Goal: Register for event/course

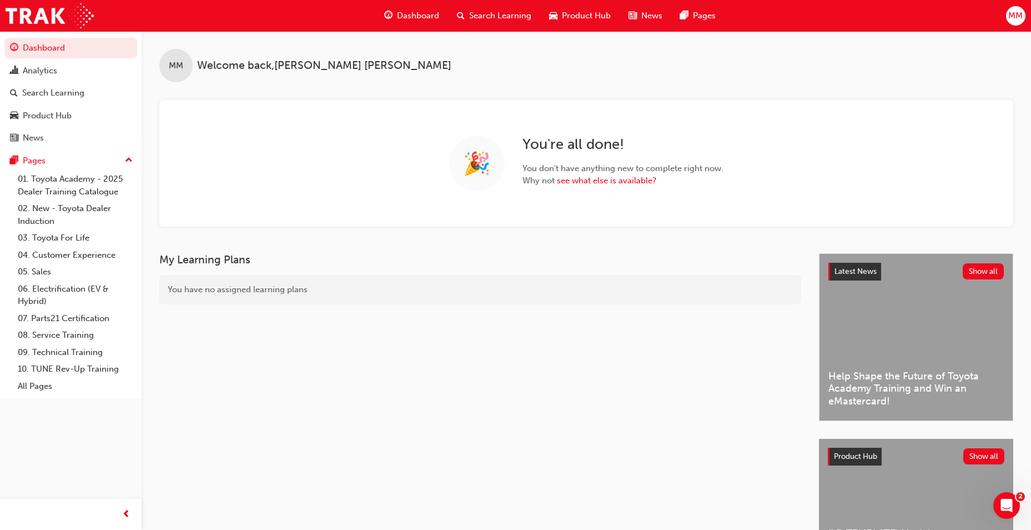
click at [533, 347] on div "My Learning Plans You have no assigned learning plans" at bounding box center [489, 425] width 660 height 344
click at [59, 100] on link "Search Learning" at bounding box center [70, 93] width 133 height 21
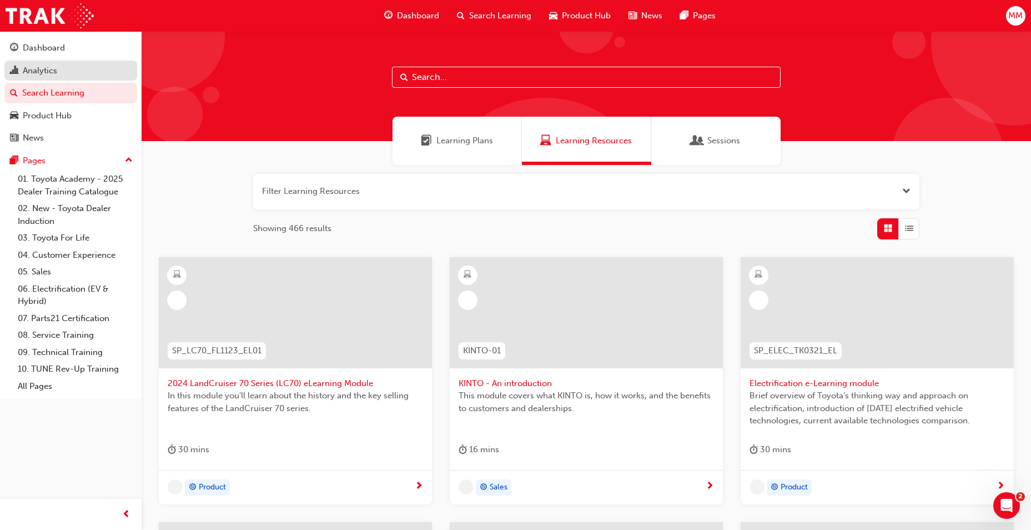
click at [40, 64] on div "Analytics" at bounding box center [40, 70] width 34 height 13
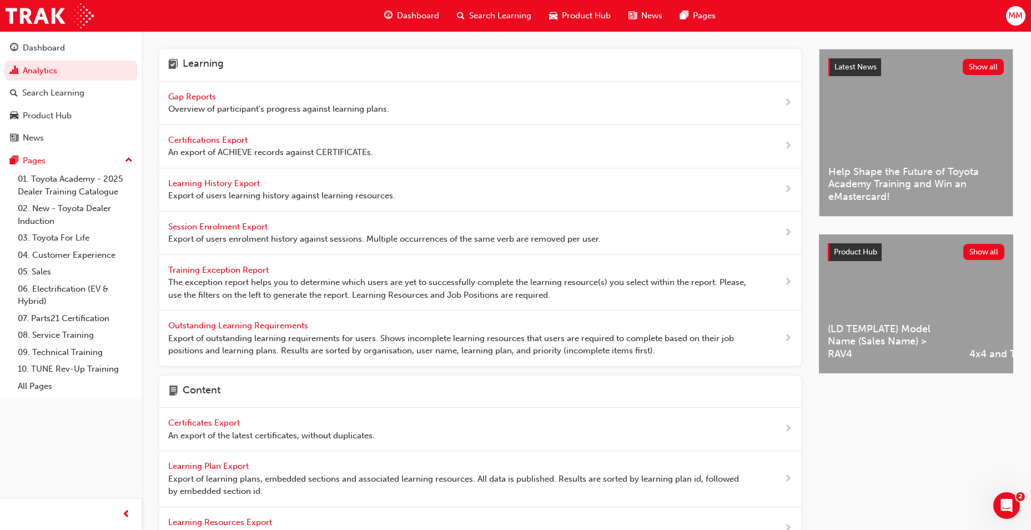
click at [185, 95] on span "Gap Reports" at bounding box center [193, 97] width 50 height 10
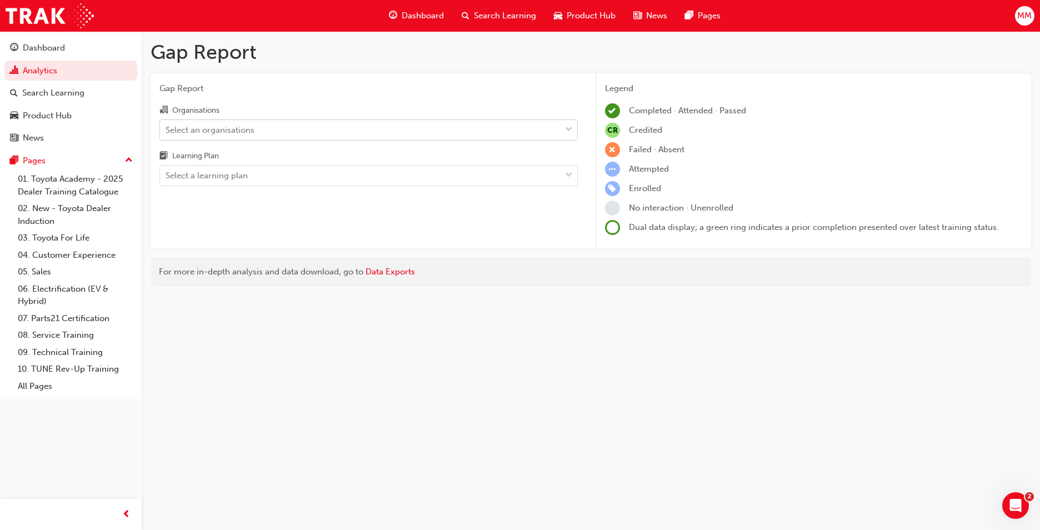
click at [569, 130] on span "down-icon" at bounding box center [569, 130] width 8 height 14
click at [167, 130] on input "Organisations Select an organisations" at bounding box center [166, 128] width 1 height 9
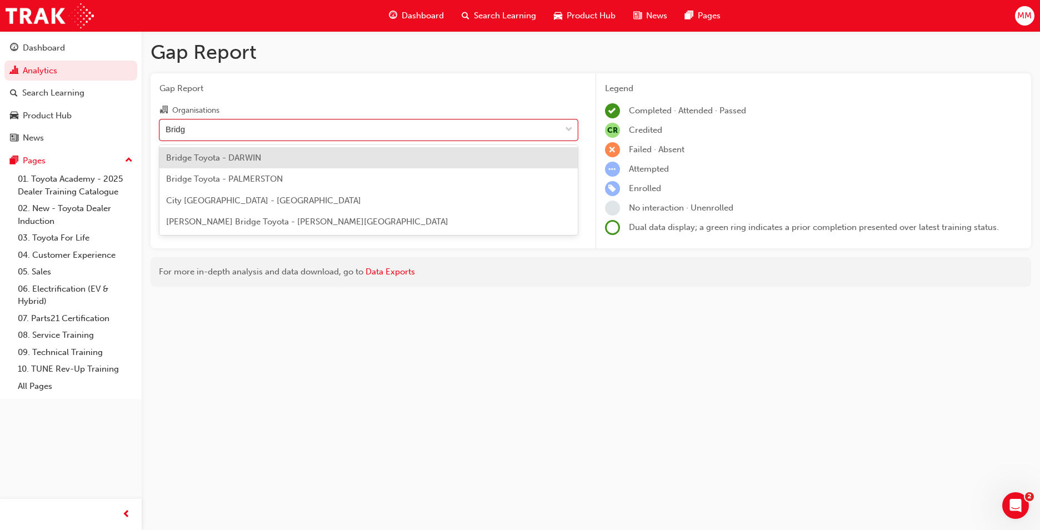
type input "Bridge"
click at [270, 161] on div "Bridge Toyota - DARWIN" at bounding box center [368, 158] width 418 height 22
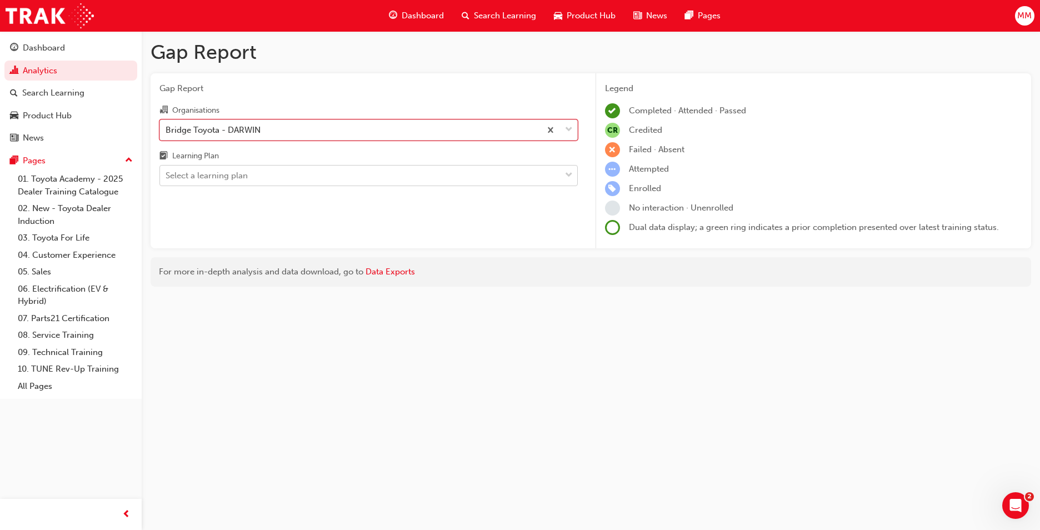
click at [269, 177] on div "Select a learning plan" at bounding box center [360, 175] width 400 height 19
click at [167, 177] on input "Learning Plan Select a learning plan" at bounding box center [166, 175] width 1 height 9
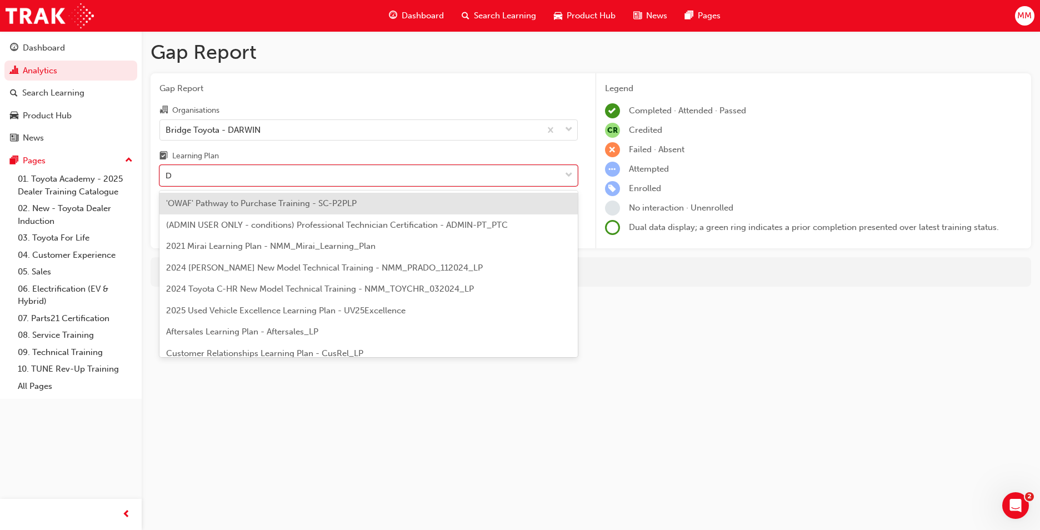
type input "DT"
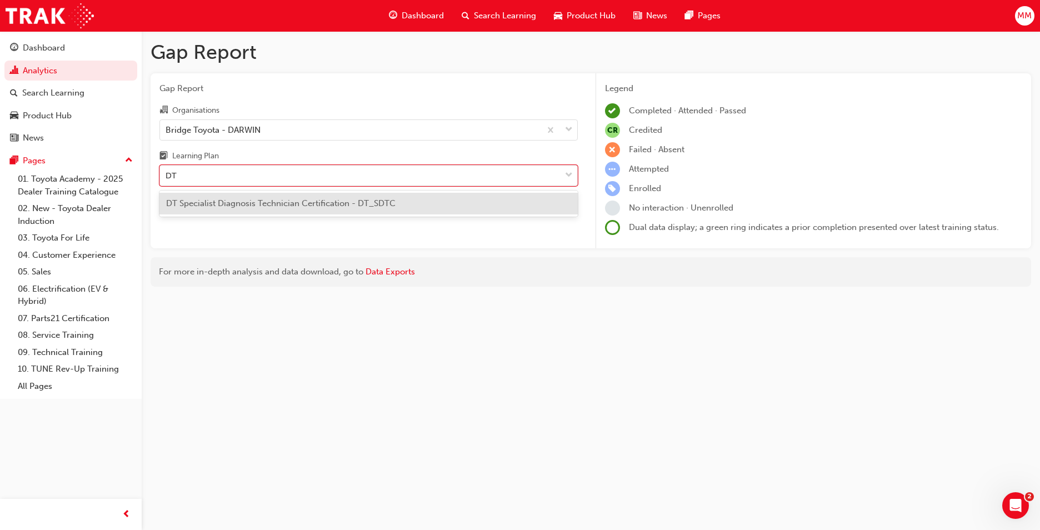
click at [257, 198] on div "DT Specialist Diagnosis Technician Certification - DT_SDTC" at bounding box center [368, 204] width 418 height 22
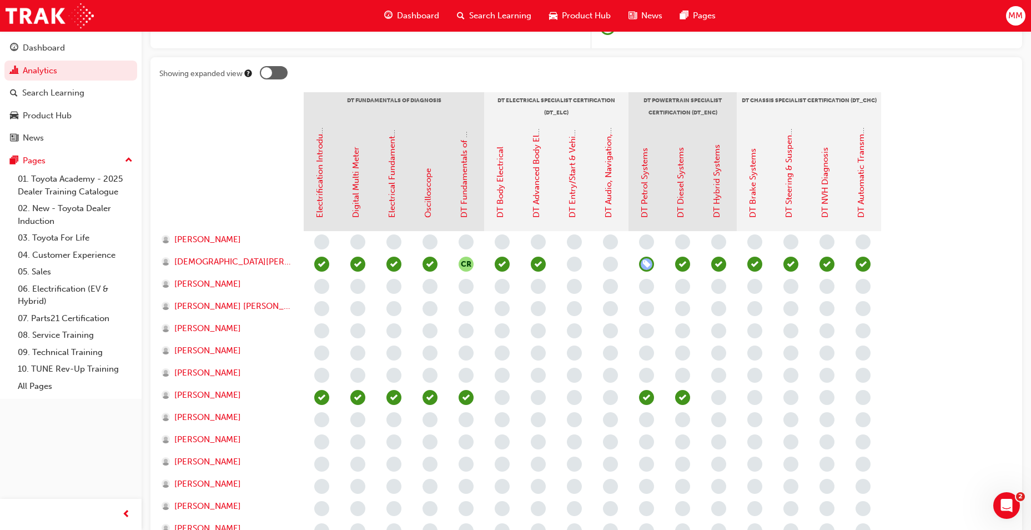
scroll to position [135, 0]
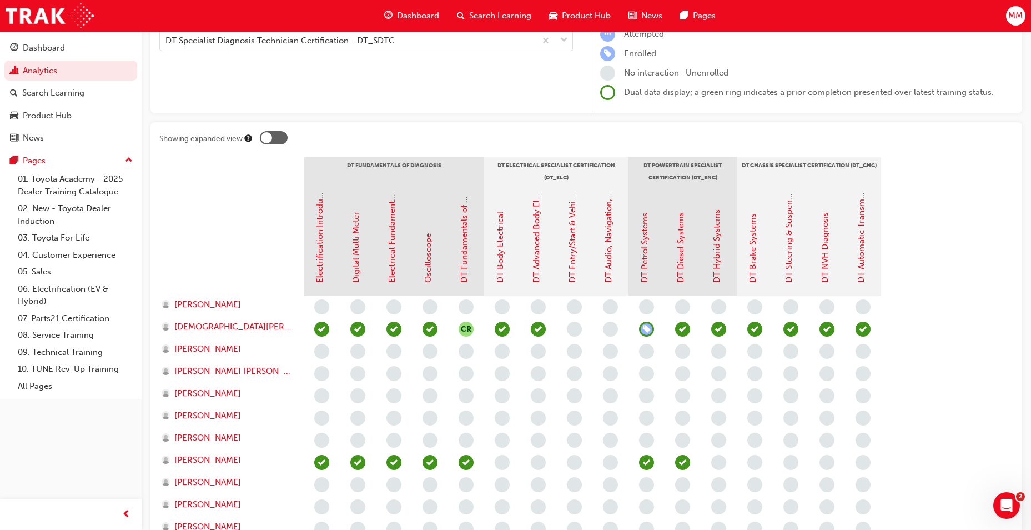
click at [487, 13] on span "Search Learning" at bounding box center [500, 15] width 62 height 13
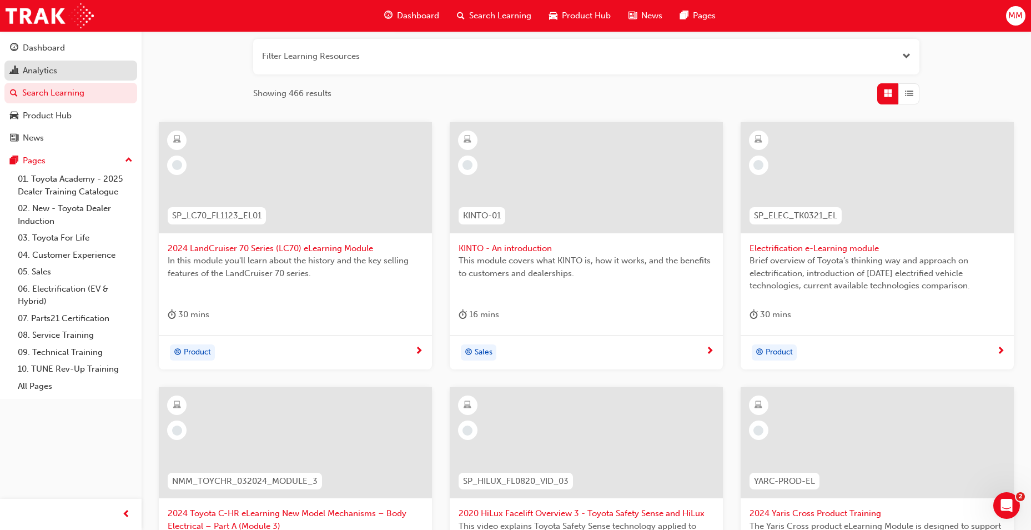
click at [61, 76] on div "Analytics" at bounding box center [71, 71] width 122 height 14
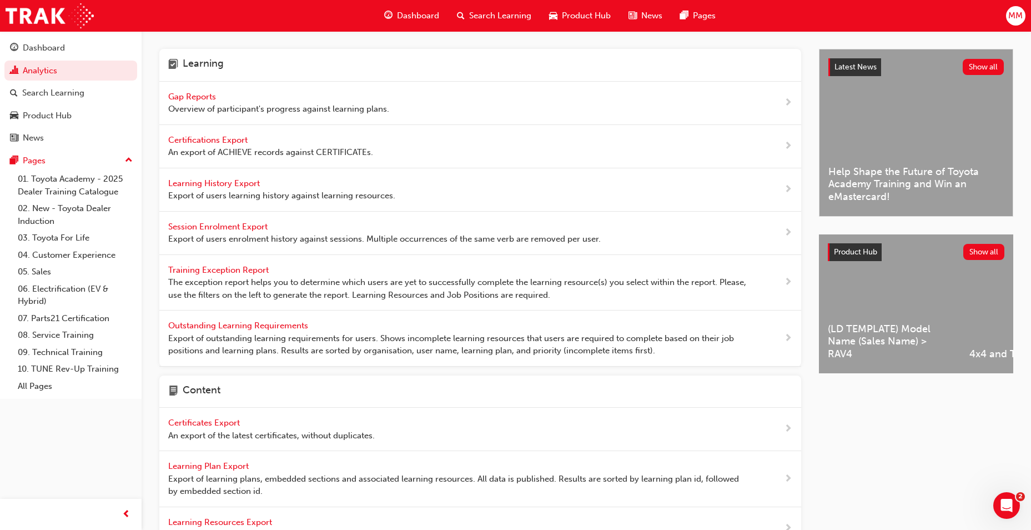
click at [212, 97] on span "Gap Reports" at bounding box center [193, 97] width 50 height 10
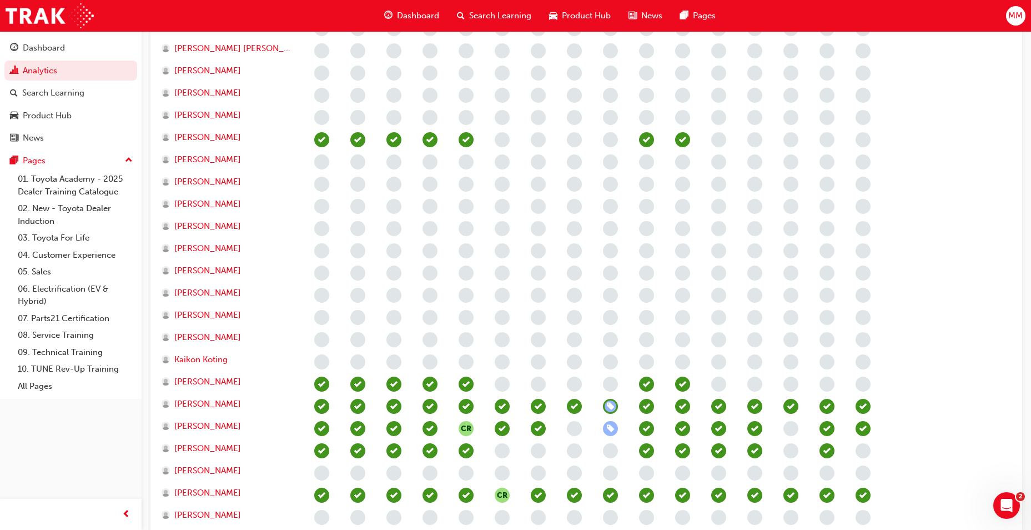
scroll to position [500, 0]
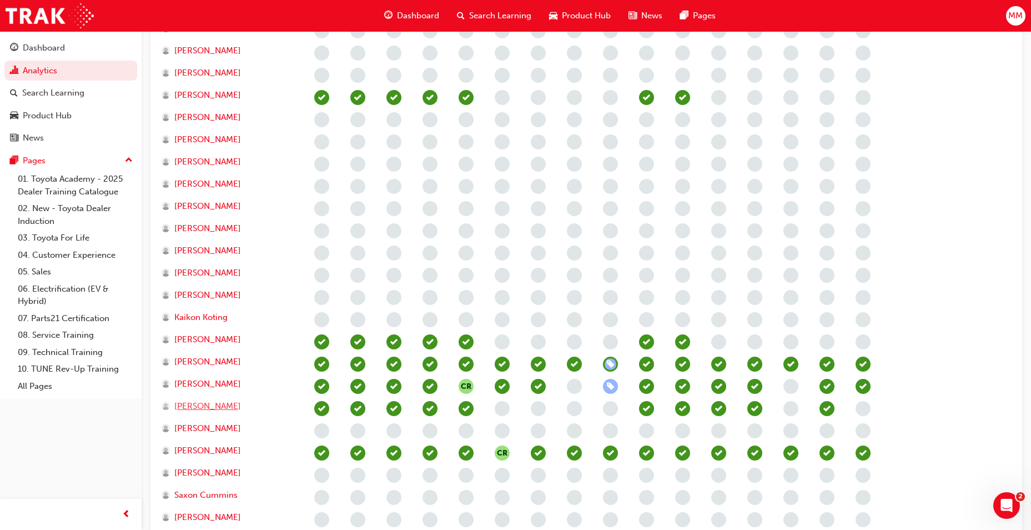
click at [201, 407] on span "[PERSON_NAME]" at bounding box center [207, 406] width 67 height 13
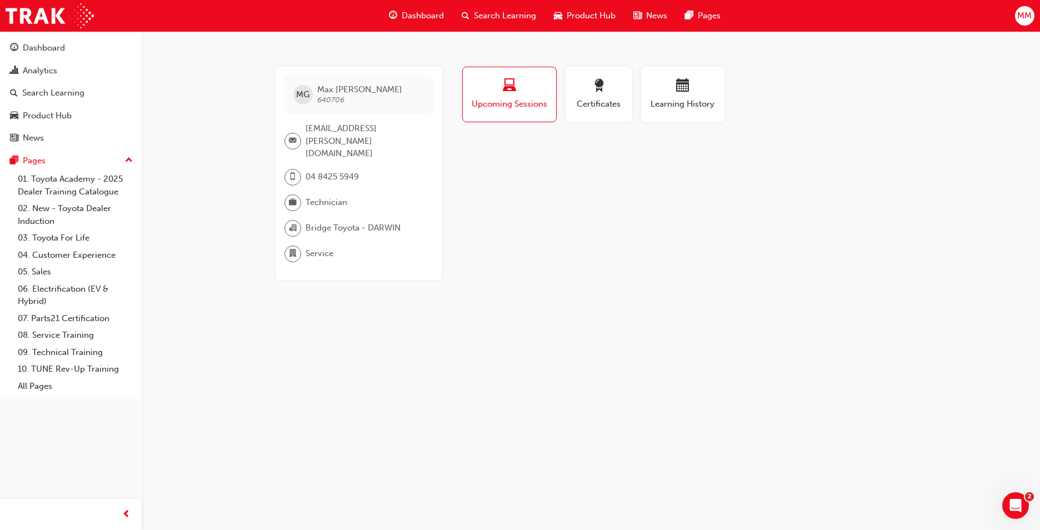
click at [526, 103] on span "Upcoming Sessions" at bounding box center [509, 104] width 77 height 13
click at [40, 97] on div "Search Learning" at bounding box center [53, 93] width 62 height 13
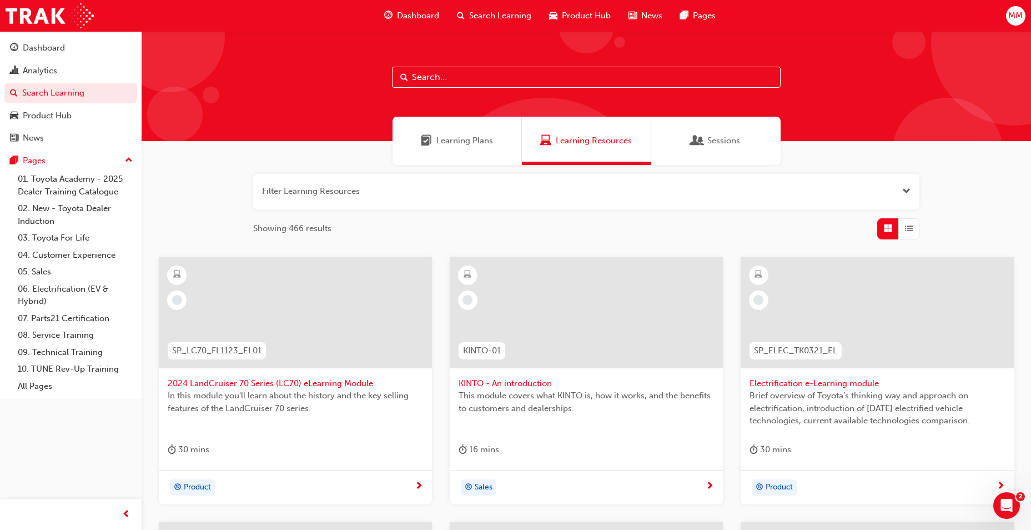
click at [700, 143] on span "Sessions" at bounding box center [697, 140] width 11 height 13
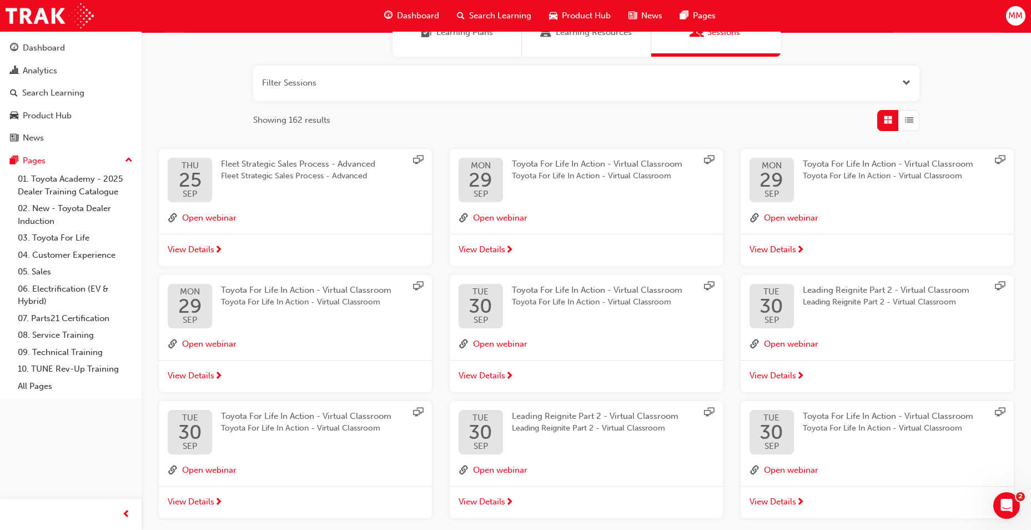
scroll to position [111, 0]
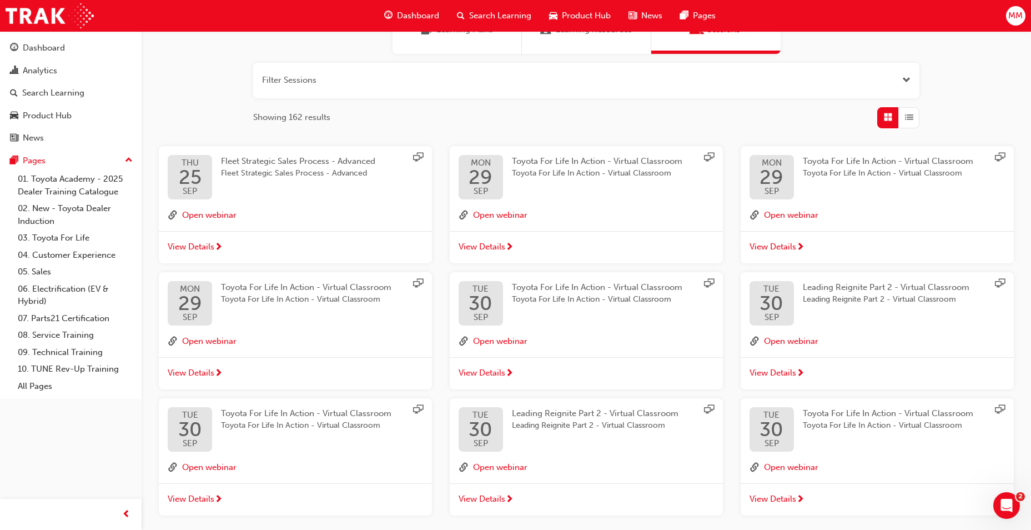
click at [413, 89] on button "button" at bounding box center [586, 81] width 666 height 36
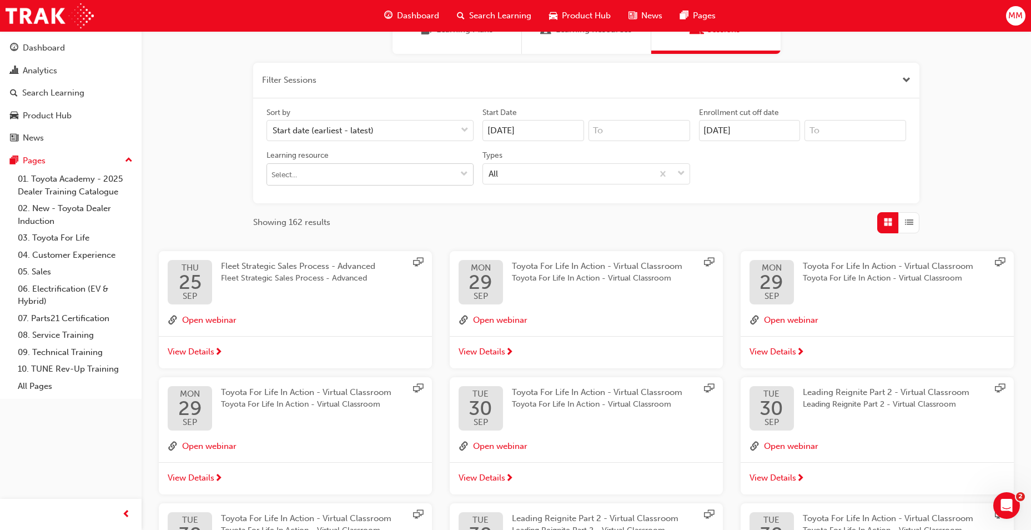
click at [470, 173] on button "Learning resource" at bounding box center [464, 174] width 18 height 21
type input "DT"
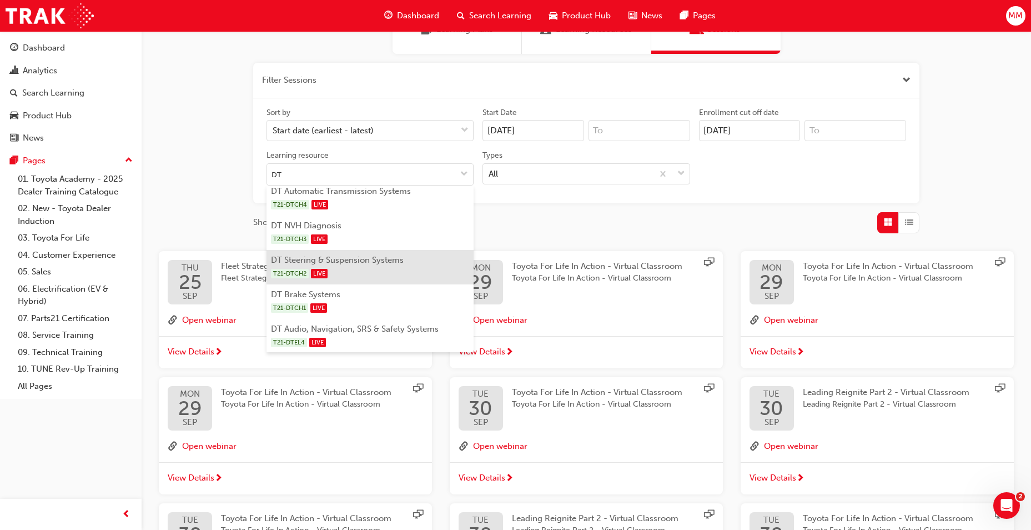
scroll to position [104, 0]
click at [392, 265] on li "DT Steering & Suspension Systems T21-DTCH2 LIVE" at bounding box center [370, 271] width 207 height 34
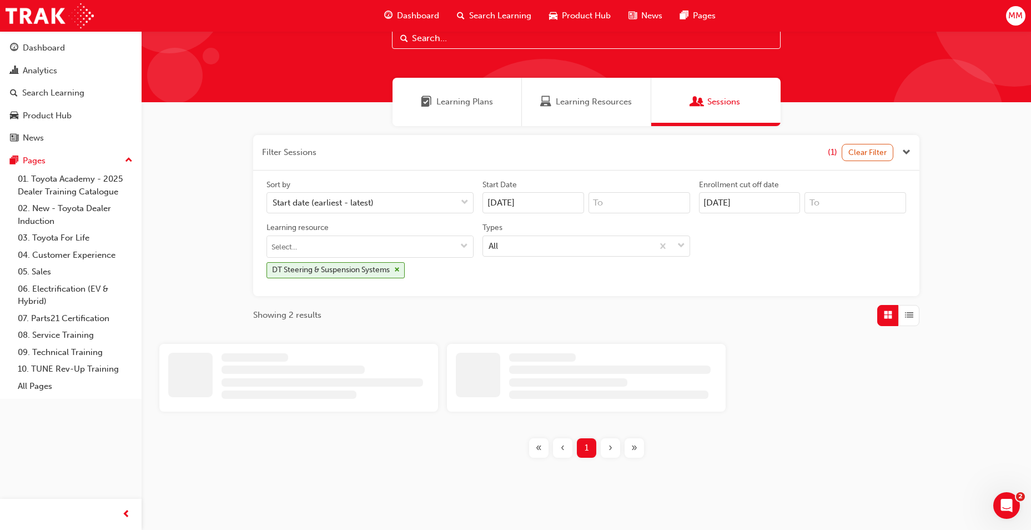
scroll to position [99, 0]
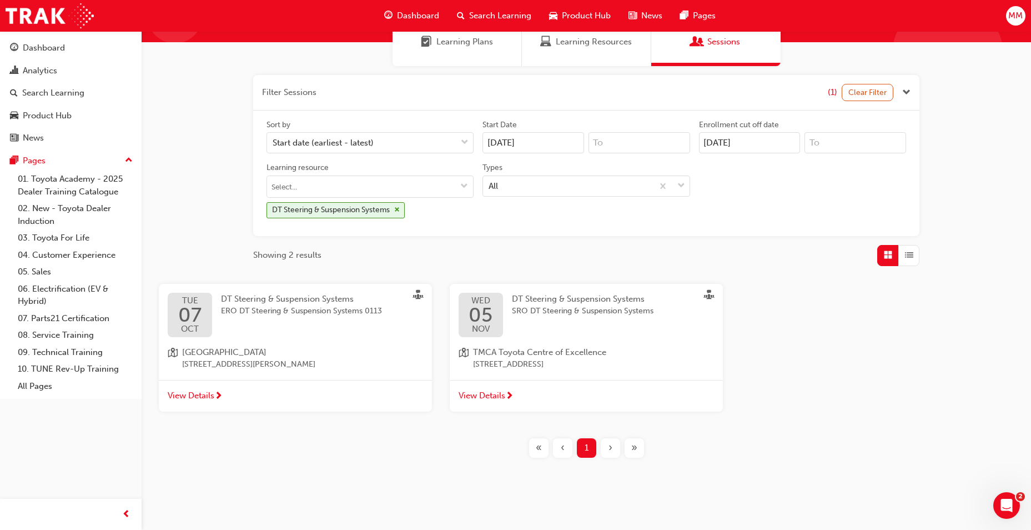
click at [793, 293] on div "[DATE] DT Steering & Suspension Systems ERO DT Steering & Suspension Systems 01…" at bounding box center [586, 352] width 873 height 137
click at [188, 159] on div "Filter Sessions (1) Clear Filter Sort by Start date (earliest - latest) Start D…" at bounding box center [587, 266] width 890 height 401
click at [397, 213] on span "cross-icon" at bounding box center [397, 210] width 6 height 7
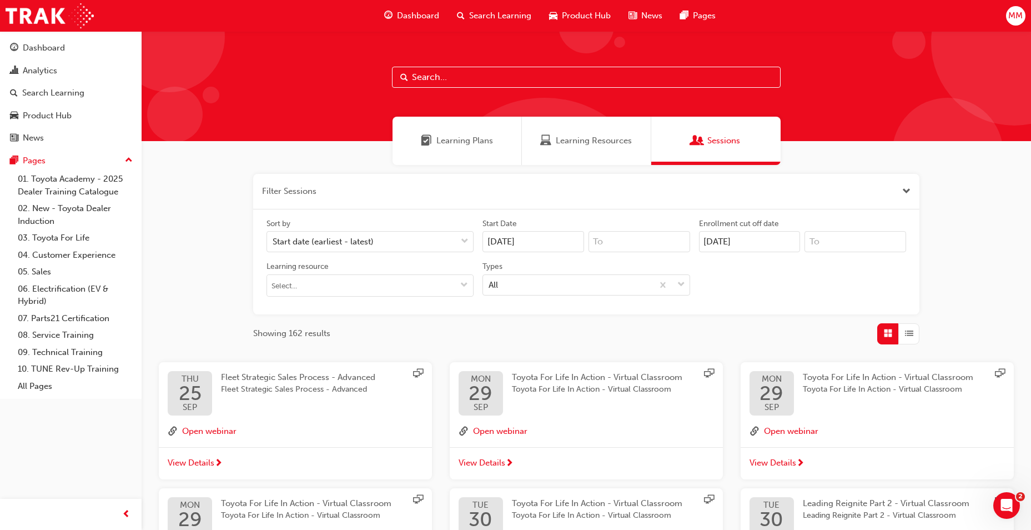
click at [290, 138] on div "Learning Plans Learning Resources Sessions" at bounding box center [587, 141] width 890 height 48
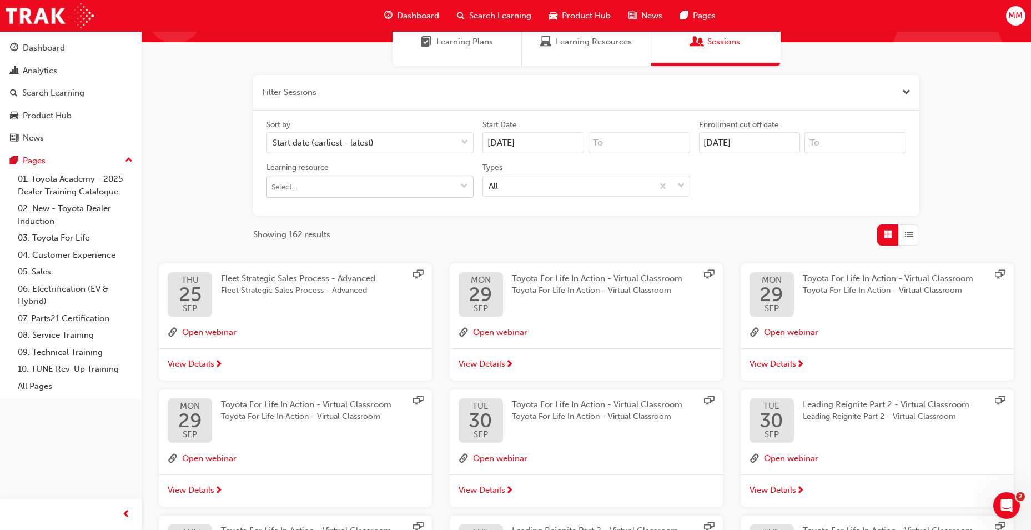
click at [339, 186] on input "Learning resource" at bounding box center [370, 186] width 206 height 21
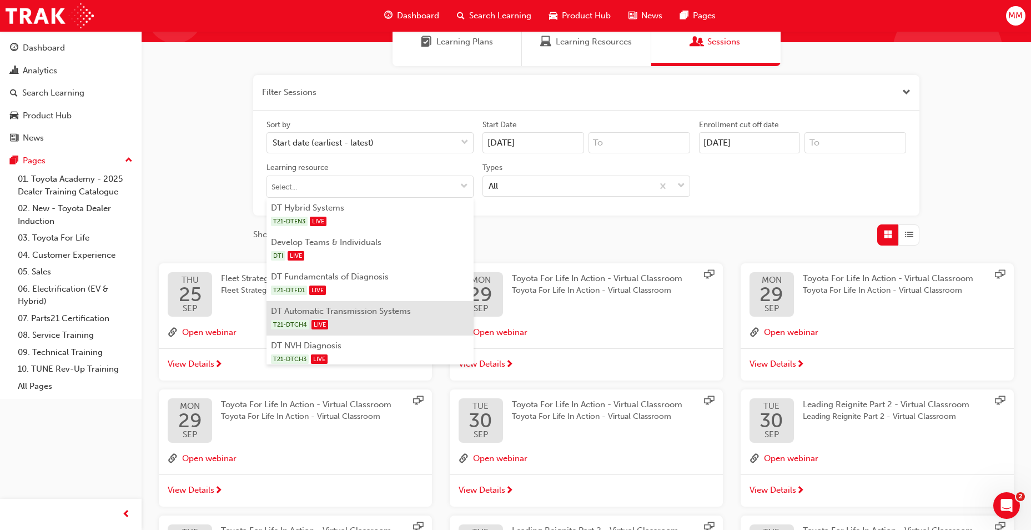
click at [358, 315] on li "DT Automatic Transmission Systems T21-DTCH4 LIVE" at bounding box center [370, 318] width 207 height 34
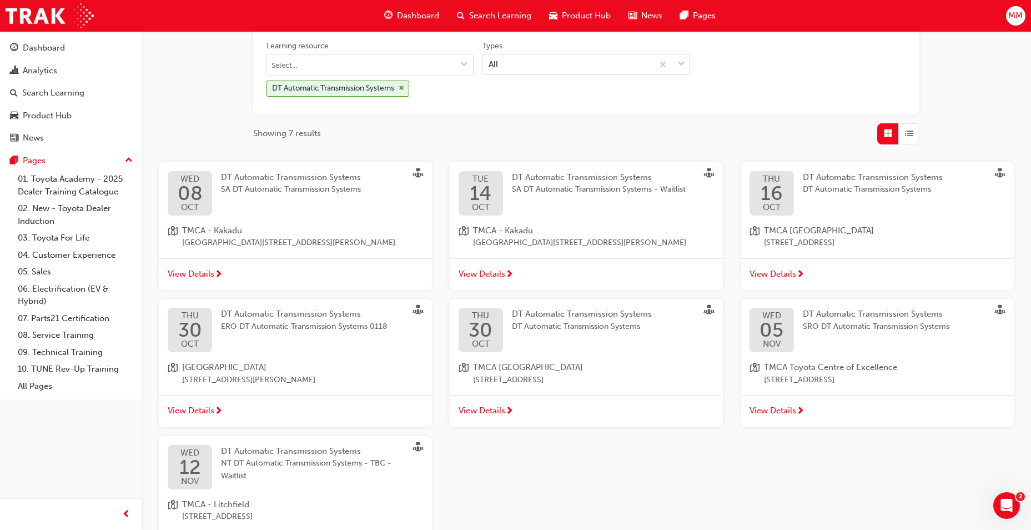
scroll to position [265, 0]
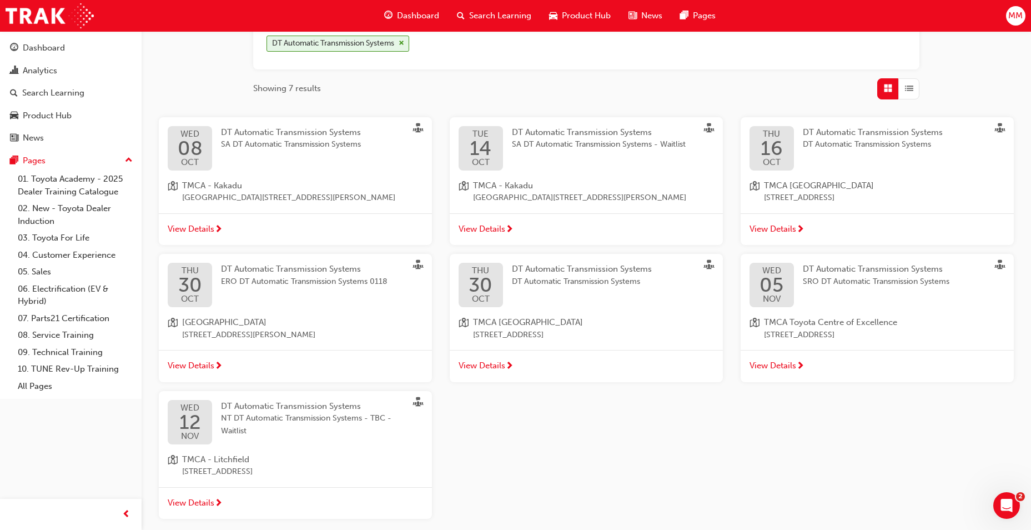
click at [335, 430] on span "NT DT Automatic Transmission Systems - TBC - Waitlist" at bounding box center [313, 424] width 184 height 25
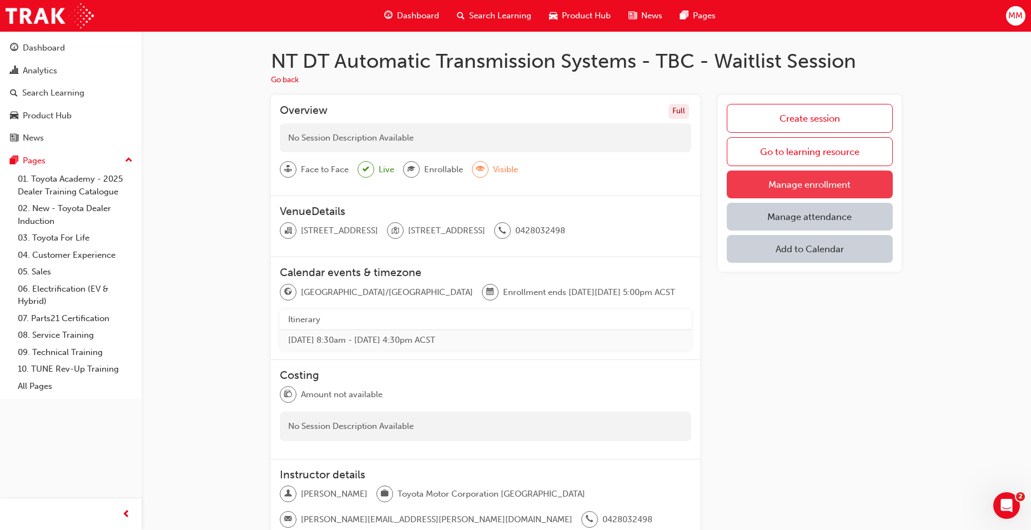
click at [806, 184] on link "Manage enrollment" at bounding box center [810, 185] width 166 height 28
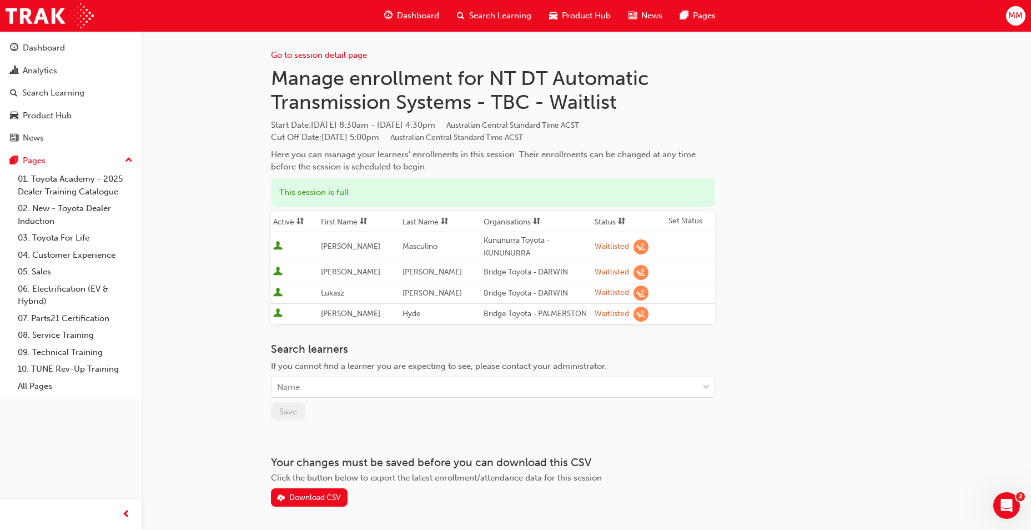
click at [784, 300] on div "Go to session detail page Manage enrollment for NT DT Automatic Transmission Sy…" at bounding box center [586, 268] width 631 height 475
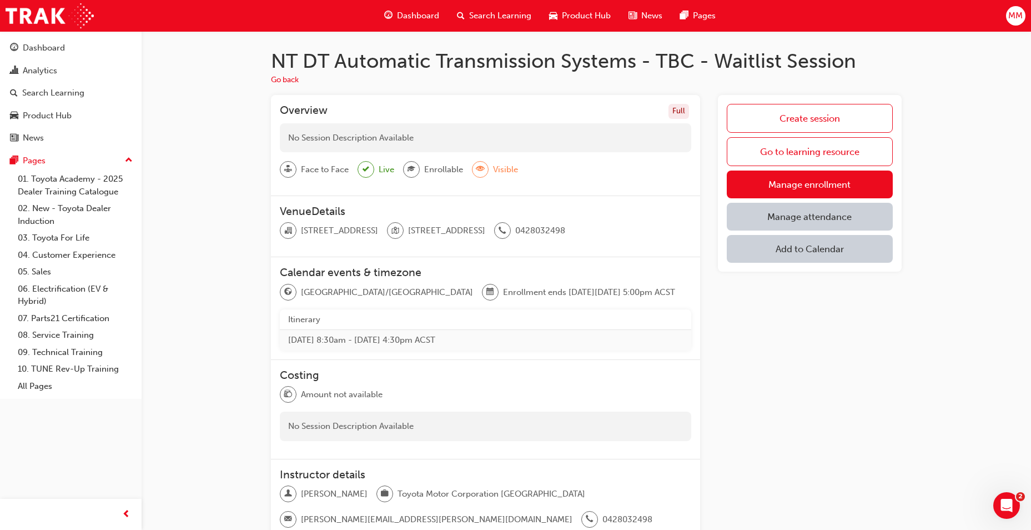
click at [237, 202] on div "NT DT Automatic Transmission Systems - TBC - Waitlist Session Go back Overview …" at bounding box center [587, 310] width 890 height 559
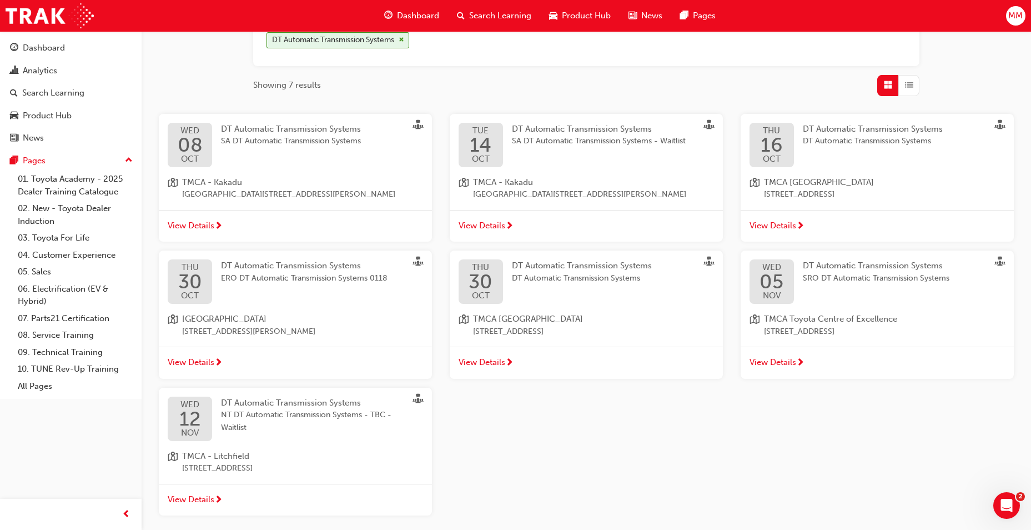
scroll to position [267, 0]
click at [686, 180] on div "TMCA - [GEOGRAPHIC_DATA][STREET_ADDRESS][PERSON_NAME]" at bounding box center [586, 190] width 255 height 25
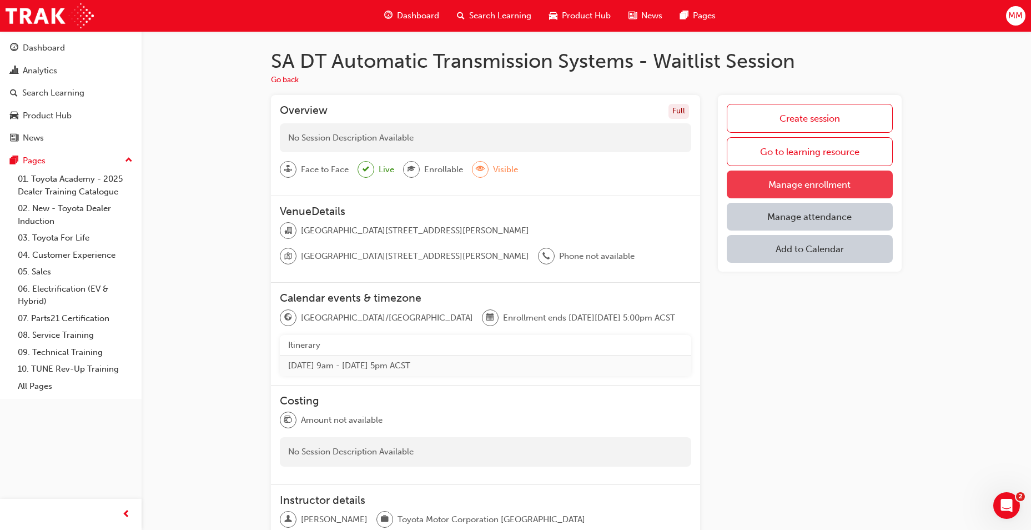
click at [775, 189] on link "Manage enrollment" at bounding box center [810, 185] width 166 height 28
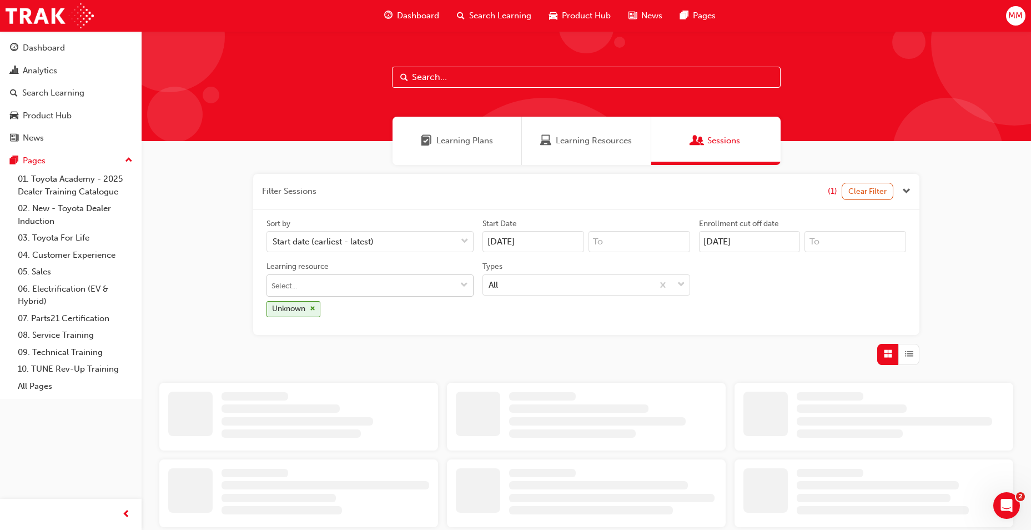
scroll to position [155, 0]
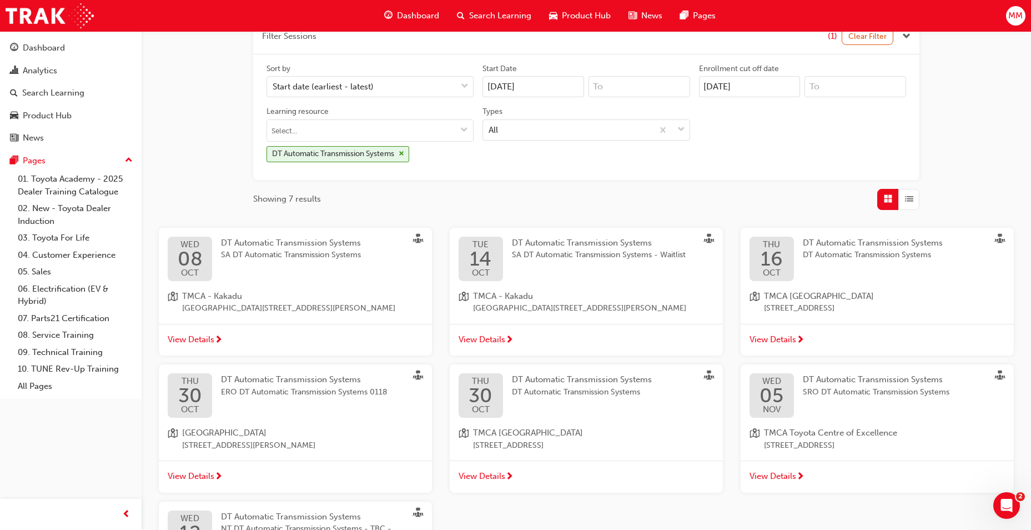
click at [342, 263] on div "DT Automatic Transmission Systems SA DT Automatic Transmission Systems" at bounding box center [300, 259] width 158 height 44
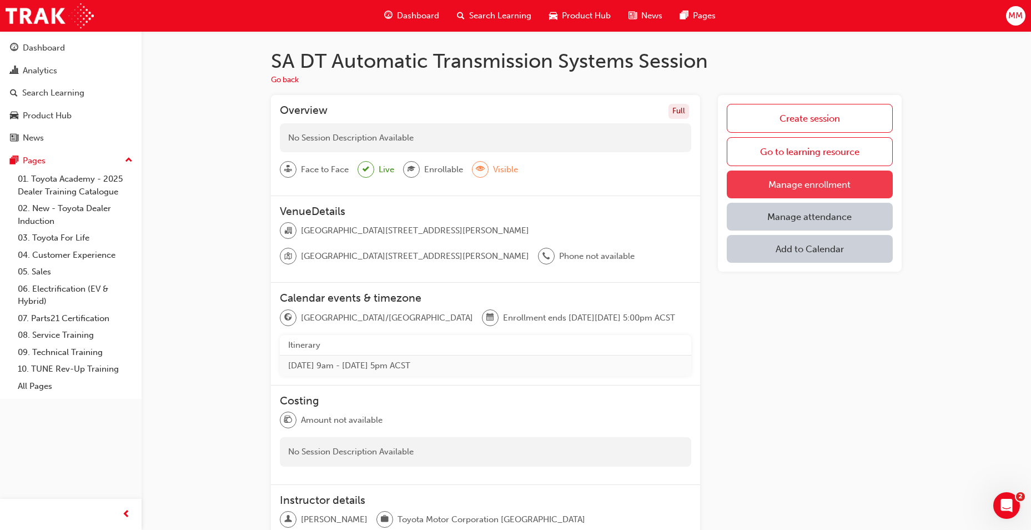
click at [817, 181] on link "Manage enrollment" at bounding box center [810, 185] width 166 height 28
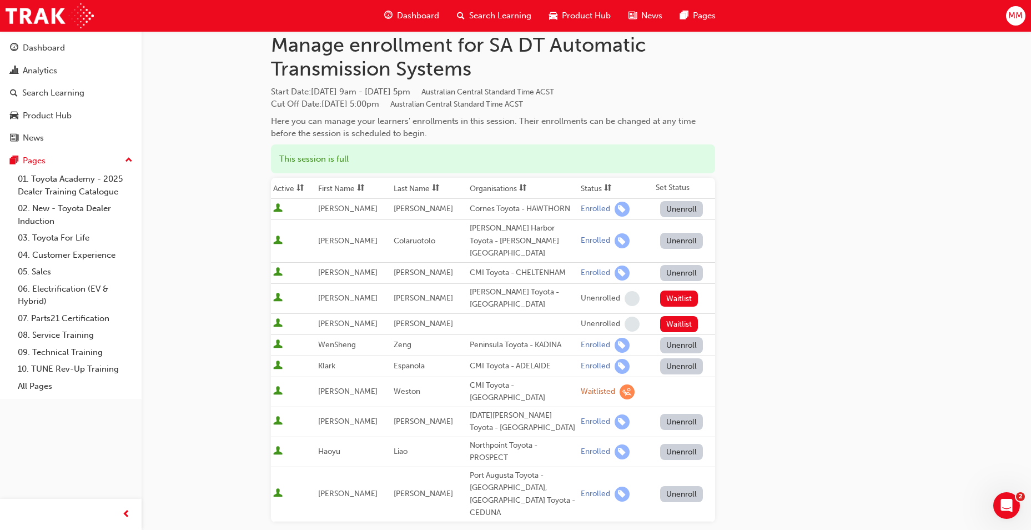
scroll to position [32, 0]
